Goal: Task Accomplishment & Management: Use online tool/utility

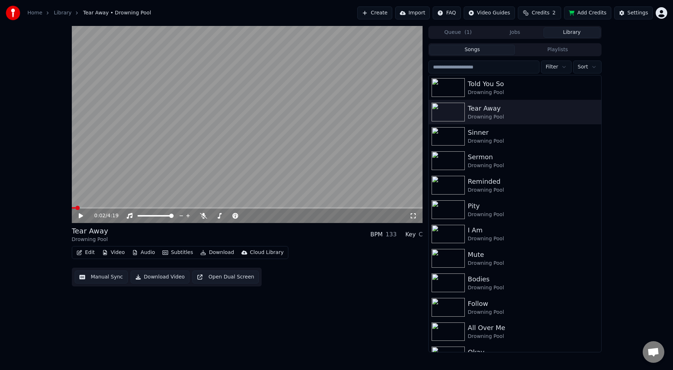
click at [388, 298] on div "0:02 / 4:19 Tear Away Drowning Pool BPM 133 Key C Edit Video Audio Subtitles Do…" at bounding box center [247, 189] width 351 height 327
click at [97, 278] on button "Manual Sync" at bounding box center [101, 277] width 53 height 13
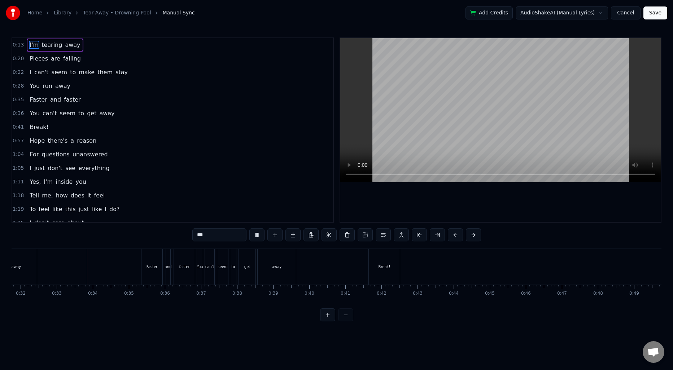
scroll to position [0, 1161]
click at [34, 141] on span "Hope" at bounding box center [37, 141] width 17 height 8
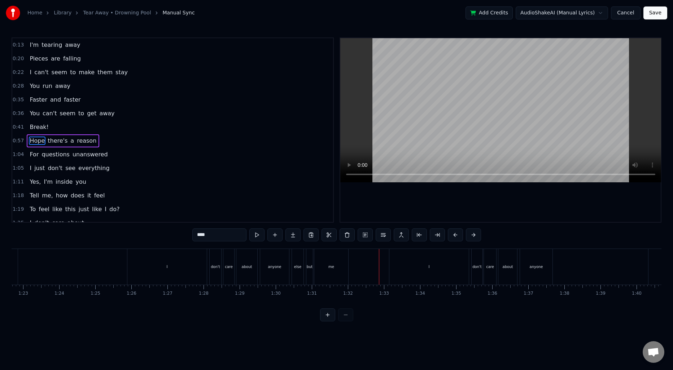
scroll to position [0, 2944]
click at [201, 272] on div "I" at bounding box center [203, 267] width 79 height 36
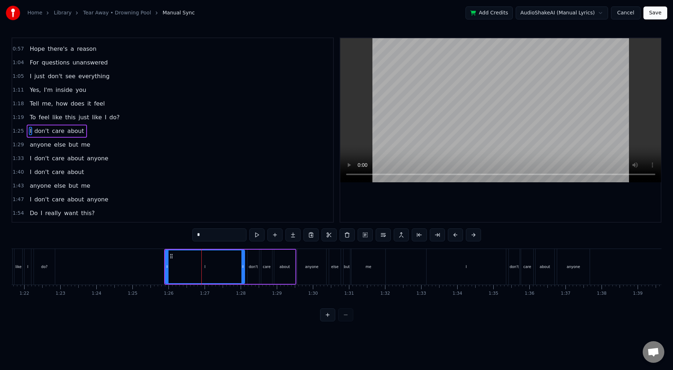
scroll to position [93, 0]
click at [214, 237] on input "*" at bounding box center [219, 235] width 54 height 13
type input "****"
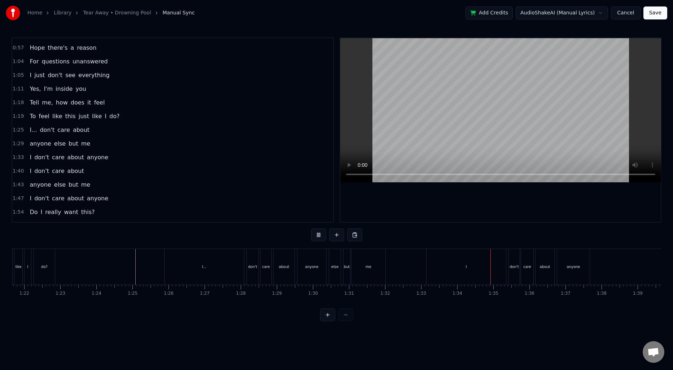
click at [435, 271] on div "I" at bounding box center [465, 267] width 79 height 36
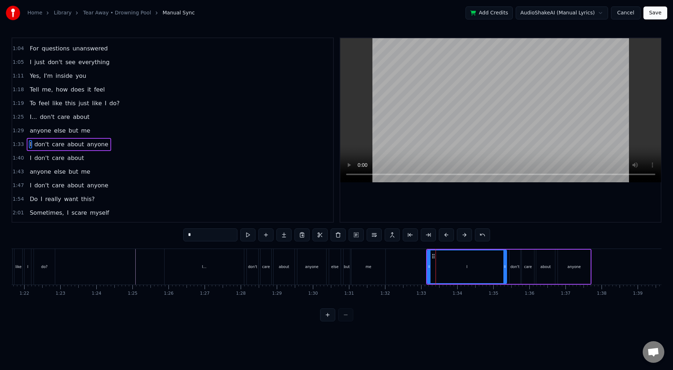
scroll to position [120, 0]
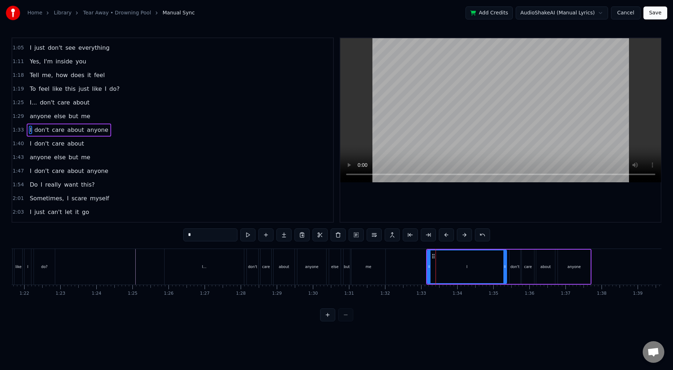
click at [228, 238] on input "*" at bounding box center [210, 235] width 54 height 13
type input "****"
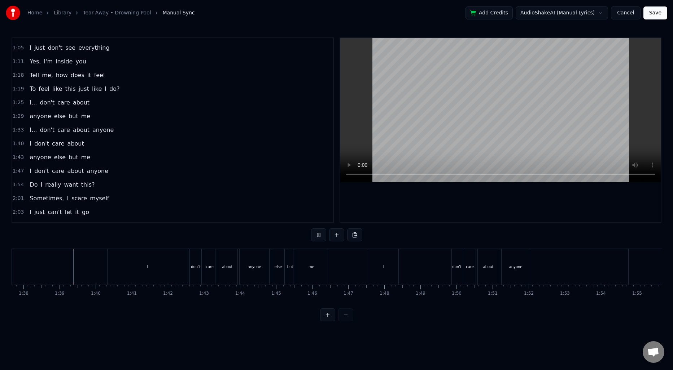
scroll to position [0, 3528]
click at [168, 266] on div "I" at bounding box center [142, 267] width 80 height 36
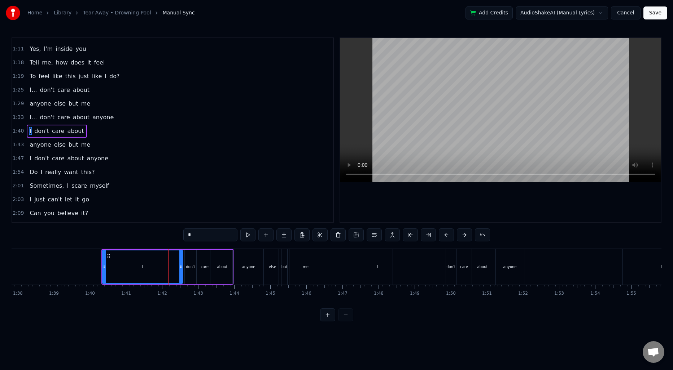
scroll to position [134, 0]
click at [233, 234] on input "*" at bounding box center [210, 235] width 54 height 13
click at [190, 233] on input "****" at bounding box center [210, 235] width 54 height 13
type input "****"
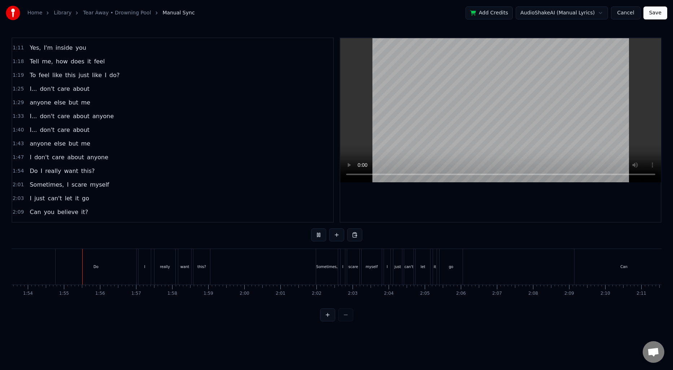
scroll to position [0, 4111]
click at [112, 271] on div "Do" at bounding box center [79, 267] width 81 height 36
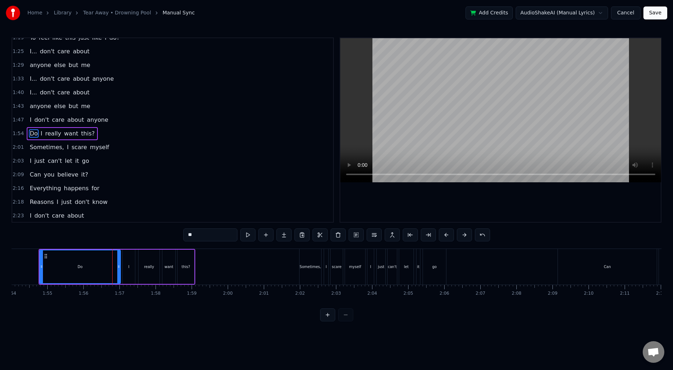
scroll to position [175, 0]
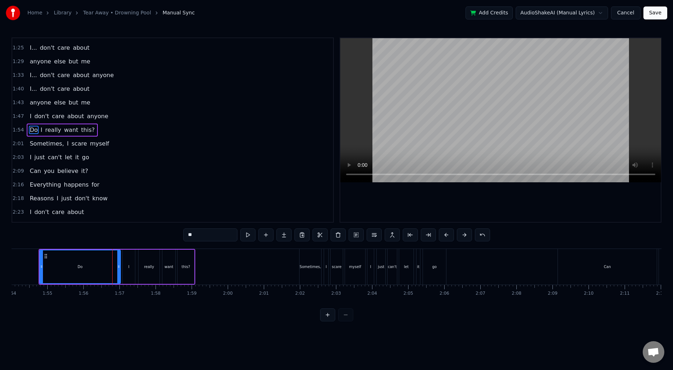
click at [211, 232] on input "**" at bounding box center [210, 235] width 54 height 13
click at [212, 234] on input "**" at bounding box center [210, 235] width 54 height 13
type input "*****"
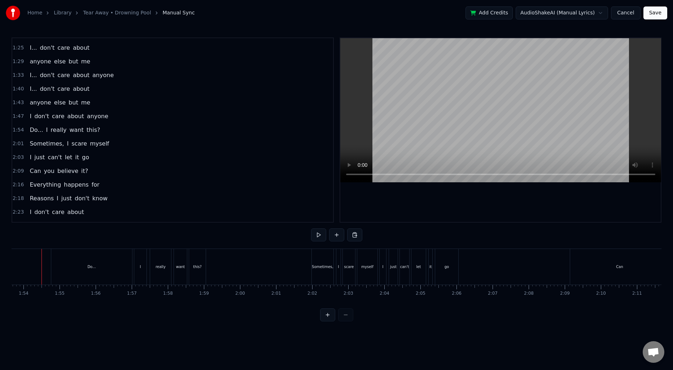
scroll to position [0, 4093]
click at [606, 272] on div "Can" at bounding box center [625, 267] width 99 height 36
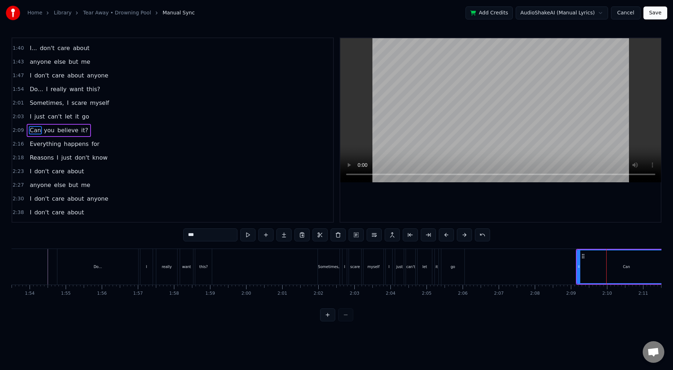
scroll to position [216, 0]
click at [212, 233] on input "***" at bounding box center [210, 235] width 54 height 13
type input "******"
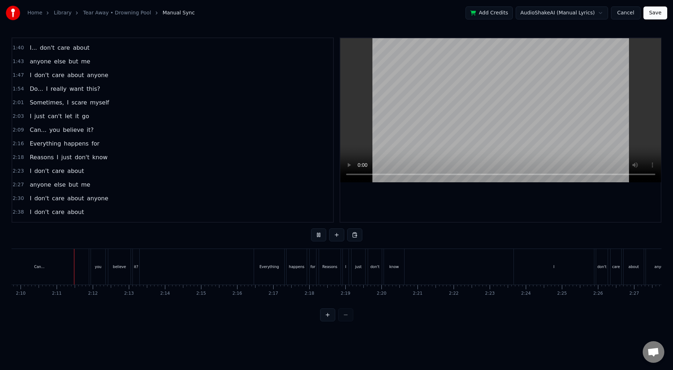
scroll to position [0, 4679]
click at [538, 264] on div "I" at bounding box center [553, 267] width 80 height 36
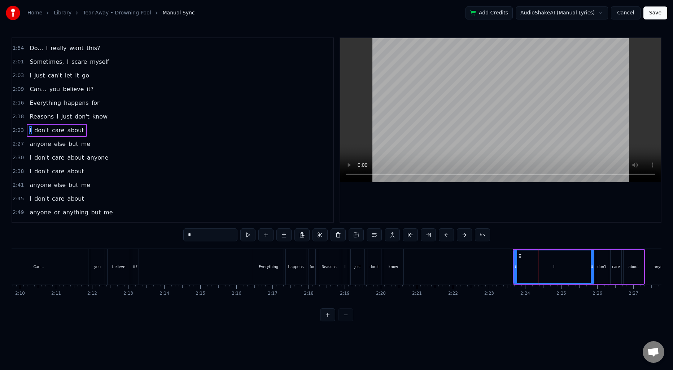
scroll to position [257, 0]
click at [233, 235] on input "*" at bounding box center [210, 235] width 54 height 13
click at [30, 156] on span "I" at bounding box center [30, 157] width 3 height 8
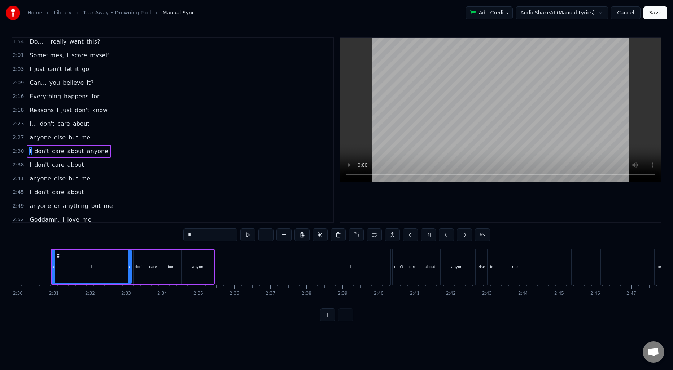
scroll to position [0, 5406]
click at [197, 235] on input "*" at bounding box center [210, 235] width 54 height 13
click at [29, 165] on span "I" at bounding box center [30, 165] width 3 height 8
type input "*"
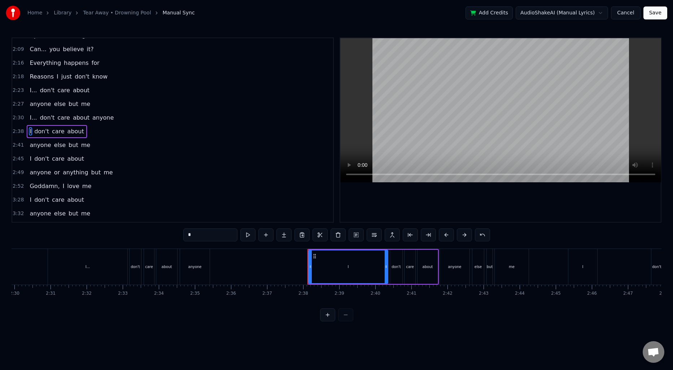
scroll to position [299, 0]
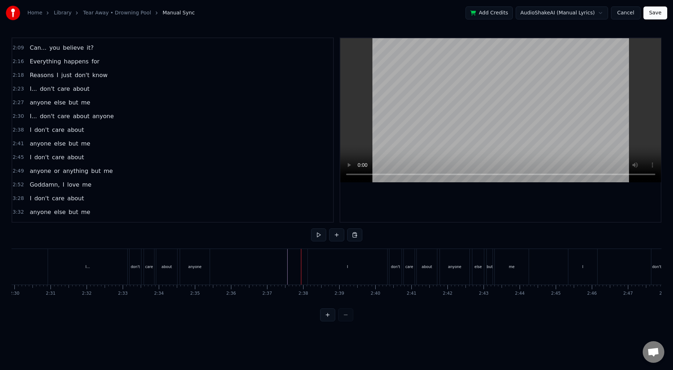
click at [323, 255] on div "I" at bounding box center [347, 267] width 79 height 36
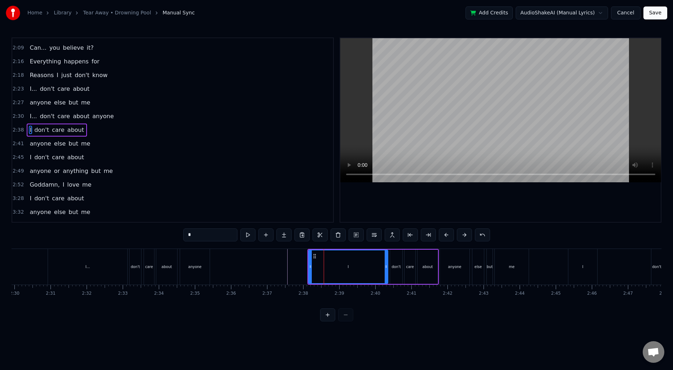
click at [211, 234] on input "*" at bounding box center [210, 235] width 54 height 13
click at [29, 158] on span "I" at bounding box center [30, 157] width 3 height 8
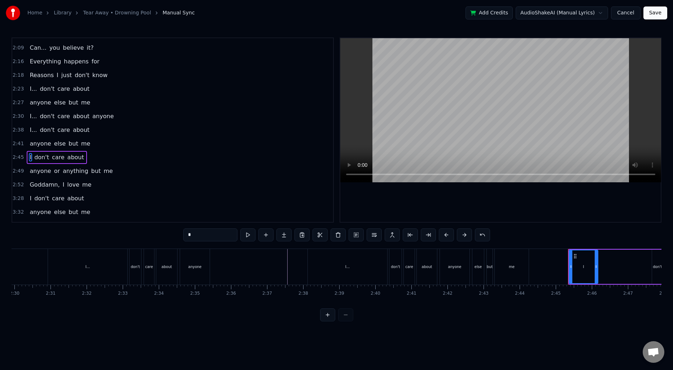
scroll to position [326, 0]
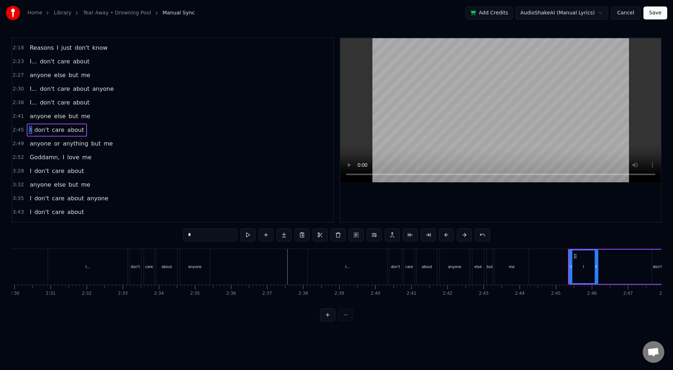
click at [31, 143] on span "anyone" at bounding box center [40, 144] width 23 height 8
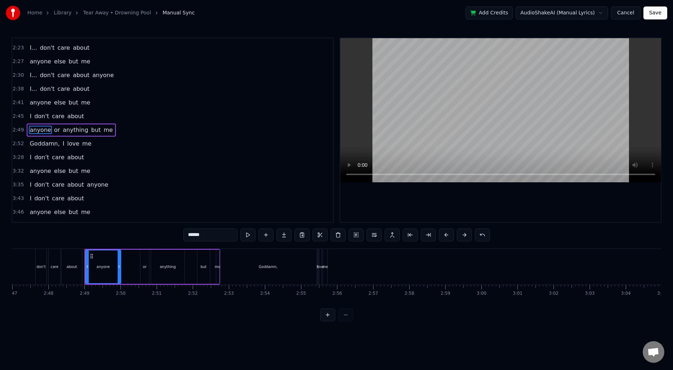
scroll to position [0, 6058]
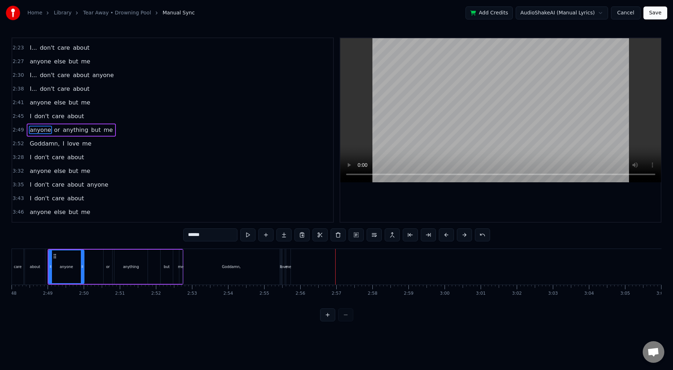
click at [250, 258] on div "Goddamn," at bounding box center [231, 267] width 97 height 36
type input "********"
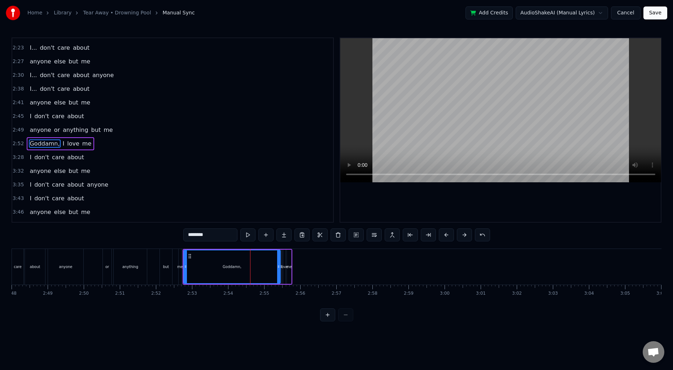
scroll to position [353, 0]
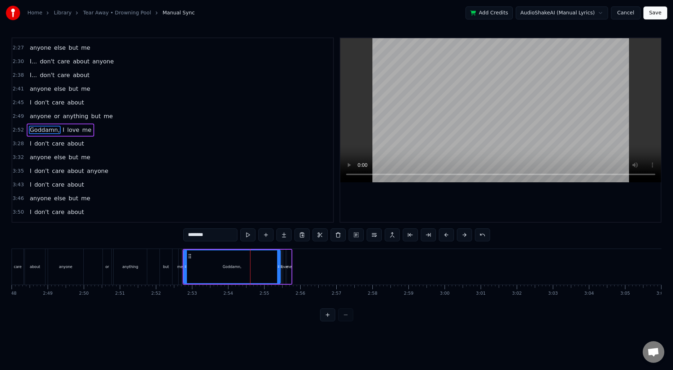
click at [22, 132] on span "2:52" at bounding box center [18, 130] width 11 height 7
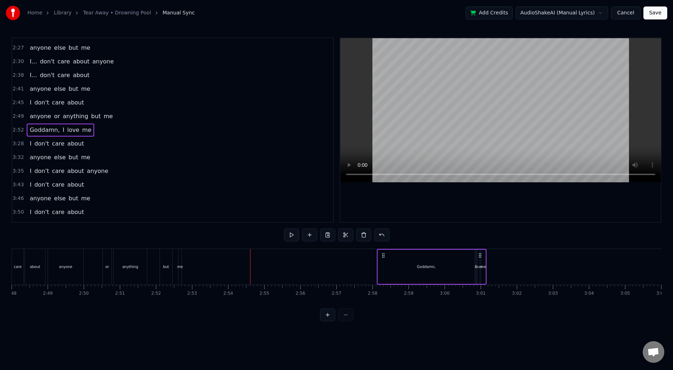
drag, startPoint x: 189, startPoint y: 253, endPoint x: 383, endPoint y: 260, distance: 194.1
click at [383, 260] on div "Goddamn, I love me" at bounding box center [431, 267] width 110 height 36
click at [181, 265] on div "me" at bounding box center [180, 266] width 6 height 5
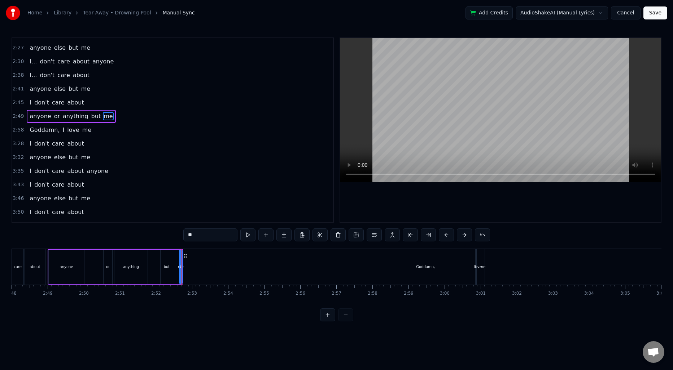
scroll to position [340, 0]
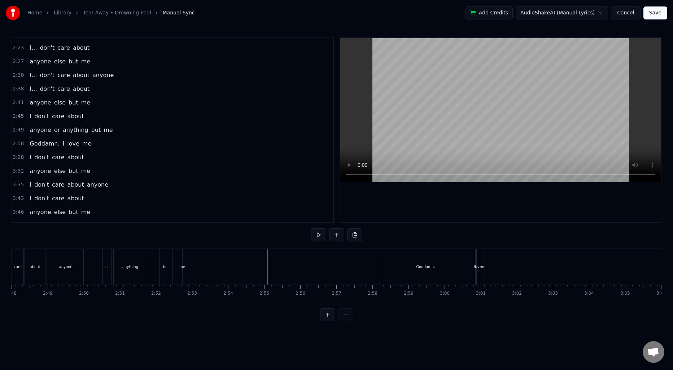
click at [181, 264] on div "me" at bounding box center [182, 266] width 6 height 5
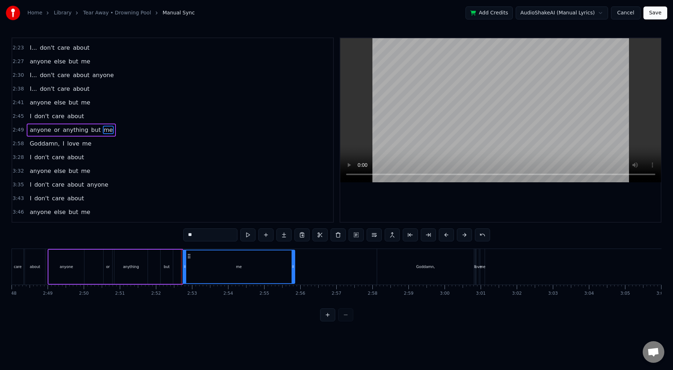
drag, startPoint x: 180, startPoint y: 264, endPoint x: 293, endPoint y: 265, distance: 112.5
click at [293, 265] on icon at bounding box center [292, 267] width 3 height 6
drag, startPoint x: 185, startPoint y: 265, endPoint x: 176, endPoint y: 264, distance: 8.7
click at [176, 264] on icon at bounding box center [176, 267] width 3 height 6
click at [205, 236] on input "**" at bounding box center [210, 235] width 54 height 13
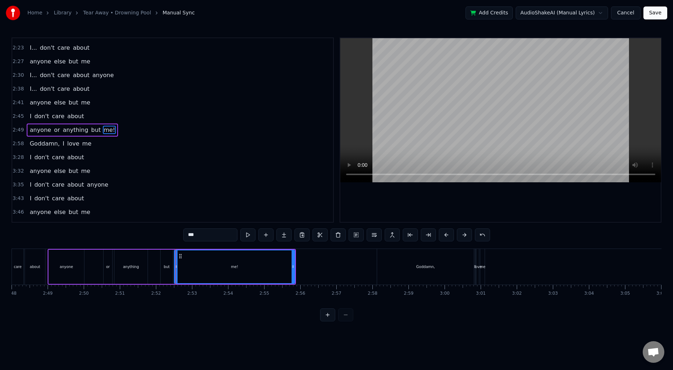
type input "****"
click at [89, 264] on div "anyone or anything but me!!" at bounding box center [172, 267] width 248 height 36
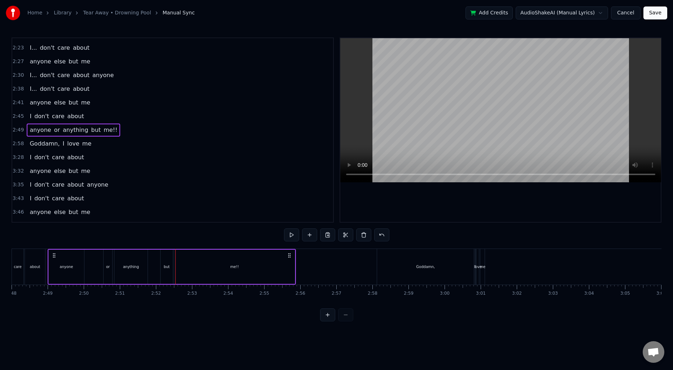
click at [90, 264] on div "anyone or anything but me!!" at bounding box center [172, 267] width 248 height 36
click at [394, 255] on div "Goddamn," at bounding box center [425, 267] width 97 height 36
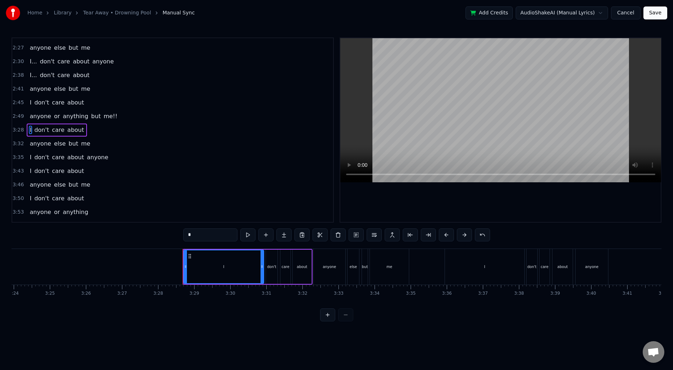
scroll to position [0, 7489]
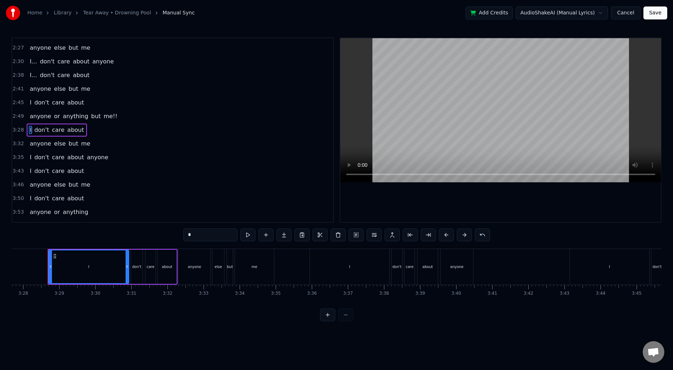
click at [70, 266] on div "I" at bounding box center [88, 267] width 79 height 33
click at [216, 236] on input "*" at bounding box center [210, 235] width 54 height 13
type input "****"
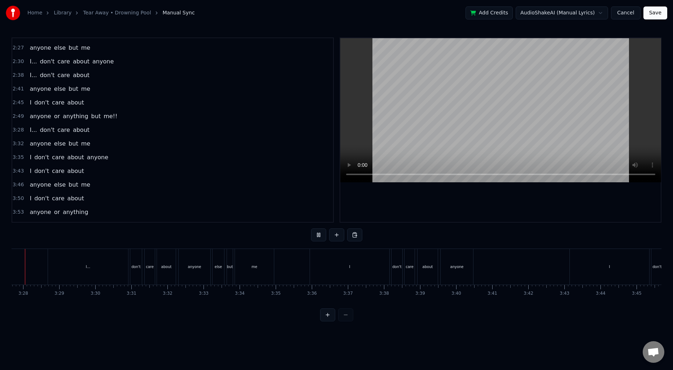
scroll to position [0, 7466]
click at [365, 270] on div "I" at bounding box center [371, 267] width 79 height 36
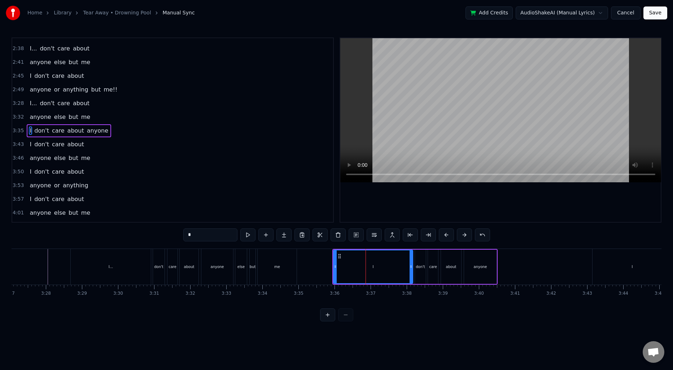
scroll to position [381, 0]
click at [217, 233] on input "*" at bounding box center [210, 235] width 54 height 13
type input "****"
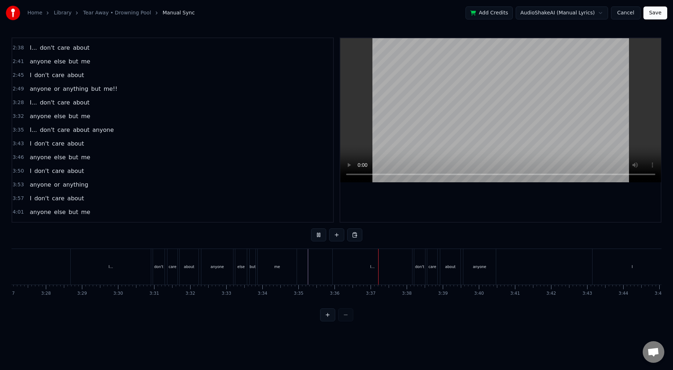
click at [592, 266] on div "I" at bounding box center [631, 267] width 79 height 36
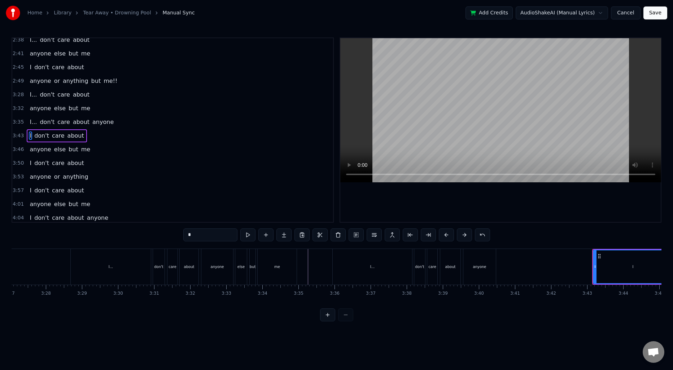
scroll to position [392, 0]
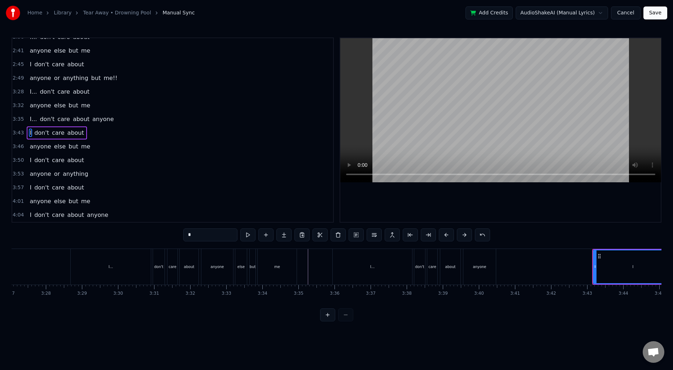
click at [217, 236] on input "*" at bounding box center [210, 235] width 54 height 13
type input "****"
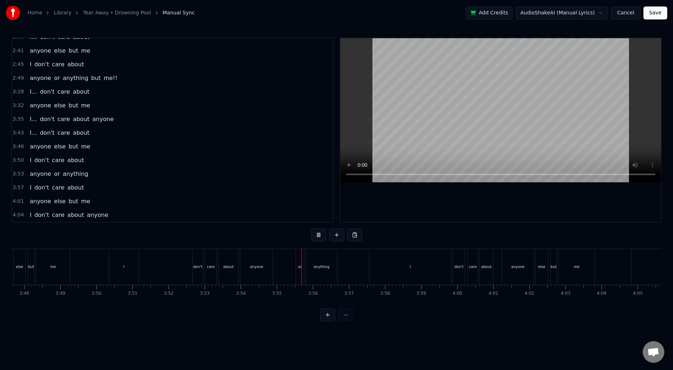
scroll to position [0, 8262]
click at [361, 272] on div "I" at bounding box center [357, 267] width 81 height 36
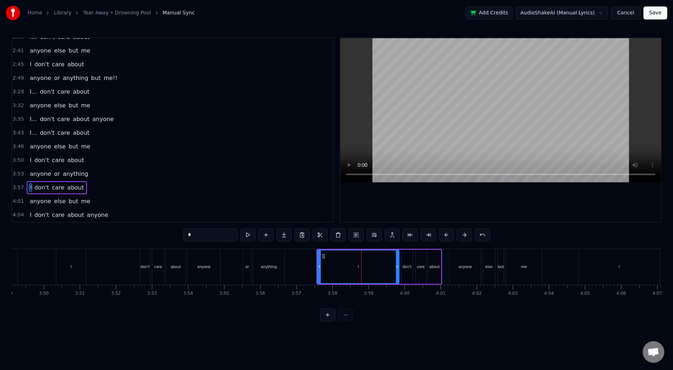
click at [218, 238] on input "*" at bounding box center [210, 235] width 54 height 13
type input "****"
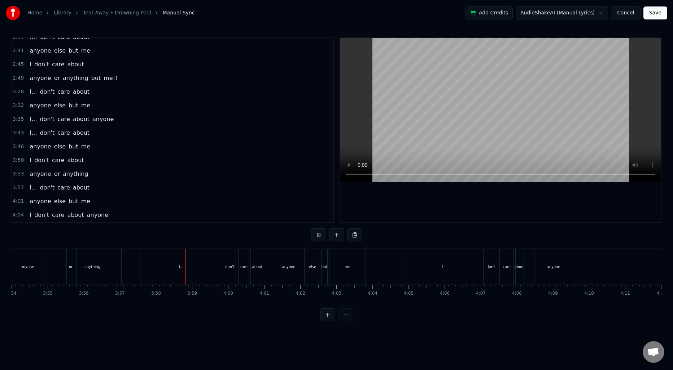
scroll to position [0, 8440]
click at [443, 266] on div "I" at bounding box center [440, 267] width 81 height 36
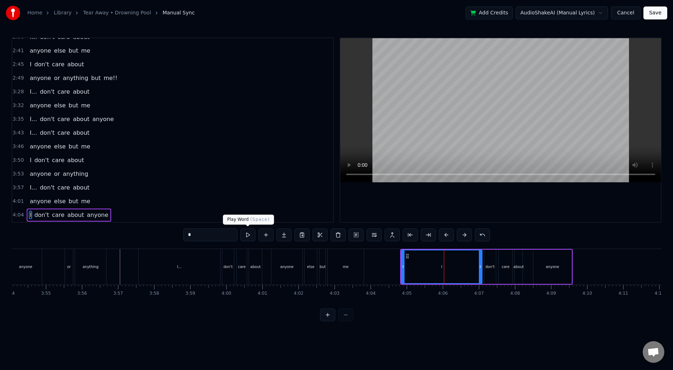
click at [230, 235] on input "*" at bounding box center [210, 235] width 54 height 13
type input "****"
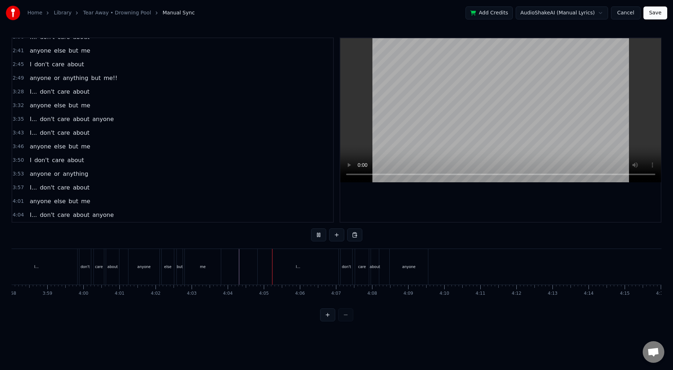
scroll to position [0, 8595]
click at [655, 15] on button "Save" at bounding box center [655, 12] width 24 height 13
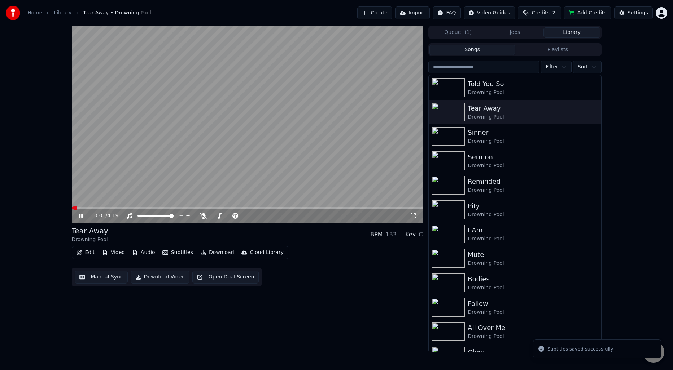
click at [268, 117] on video at bounding box center [247, 124] width 351 height 197
click at [219, 251] on button "Download" at bounding box center [217, 253] width 40 height 10
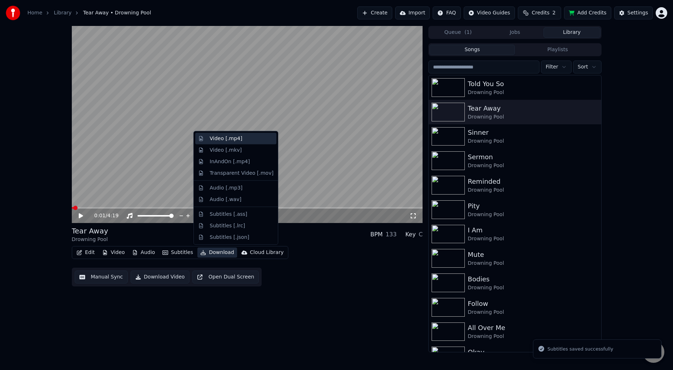
click at [221, 138] on div "Video [.mp4]" at bounding box center [226, 138] width 32 height 7
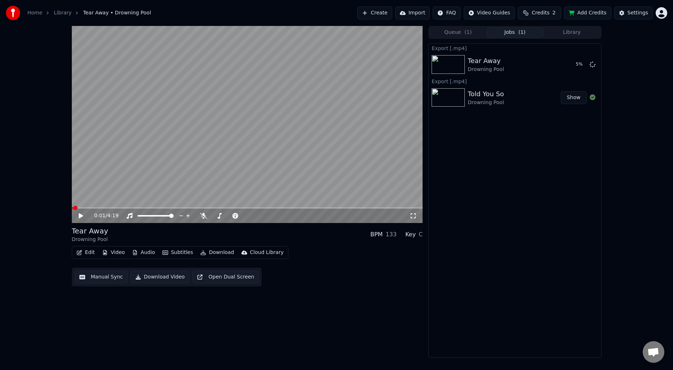
click at [277, 344] on div "0:01 / 4:19 Tear Away Drowning Pool BPM 133 Key C Edit Video Audio Subtitles Do…" at bounding box center [247, 192] width 351 height 332
